Goal: Information Seeking & Learning: Check status

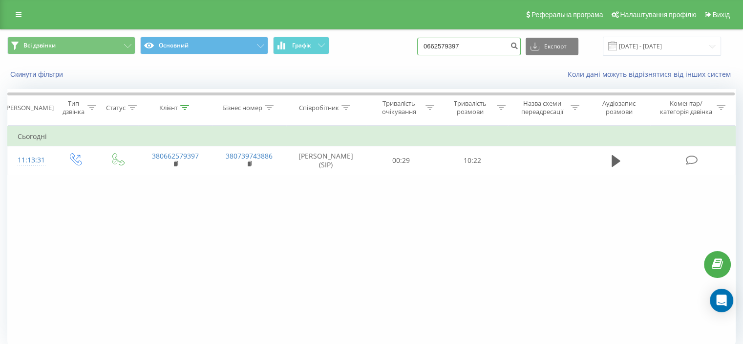
drag, startPoint x: 408, startPoint y: 53, endPoint x: 402, endPoint y: 54, distance: 6.4
click at [402, 54] on div "Всі дзвінки Основний Графік 0662579397 Експорт .csv .xls .xlsx 22.06.2025 - 22.…" at bounding box center [371, 46] width 729 height 19
paste input "93 732 17 22"
drag, startPoint x: 433, startPoint y: 55, endPoint x: 443, endPoint y: 50, distance: 10.9
click at [442, 53] on div "0 93 732 17 22 Експорт .csv .xls .xlsx 22.06.2025 - 22.09.2025" at bounding box center [569, 46] width 304 height 19
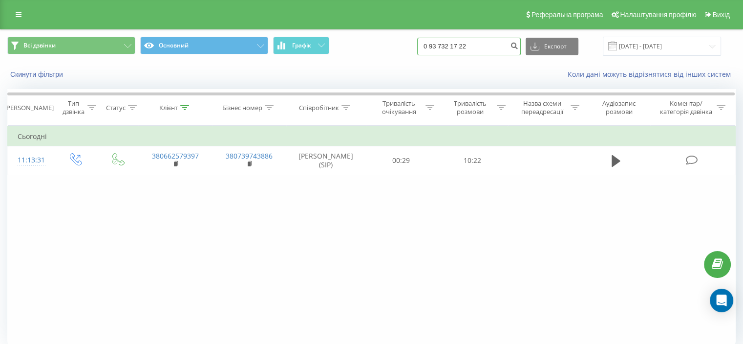
click at [443, 45] on input "0 93 732 17 22" at bounding box center [469, 47] width 104 height 18
click at [450, 49] on input "093 732 17 22" at bounding box center [469, 47] width 104 height 18
click at [460, 45] on input "093732 17 22" at bounding box center [469, 47] width 104 height 18
click at [468, 47] on input "09373217 22" at bounding box center [469, 47] width 104 height 18
type input "0937321722"
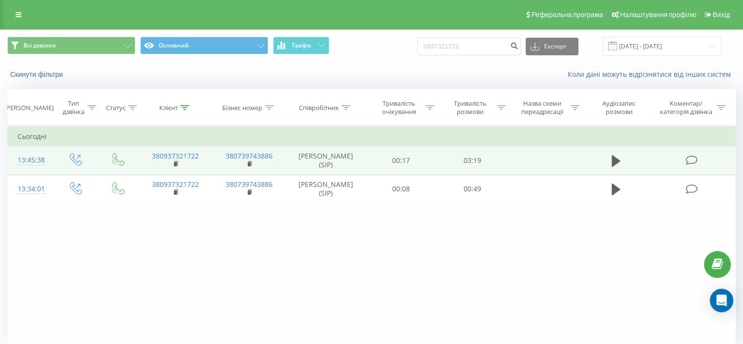
click at [692, 158] on icon at bounding box center [692, 160] width 12 height 10
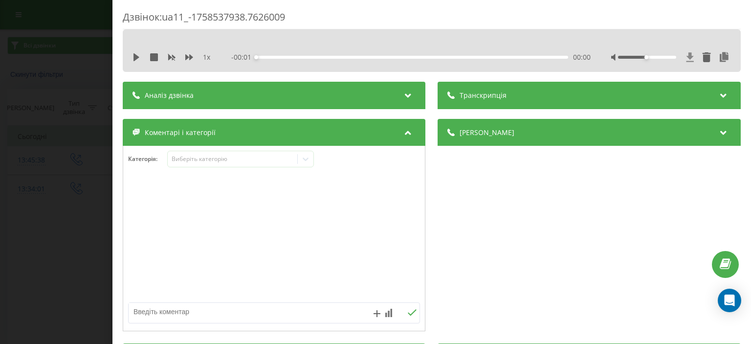
click at [686, 54] on icon at bounding box center [689, 56] width 7 height 9
